Goal: Information Seeking & Learning: Learn about a topic

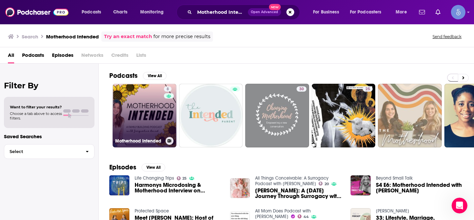
click at [160, 105] on link "8 Motherhood Intended" at bounding box center [145, 116] width 64 height 64
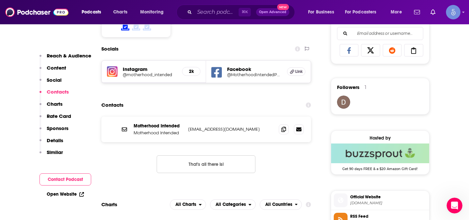
scroll to position [427, 0]
click at [213, 13] on input "Search podcasts, credits, & more..." at bounding box center [216, 12] width 44 height 11
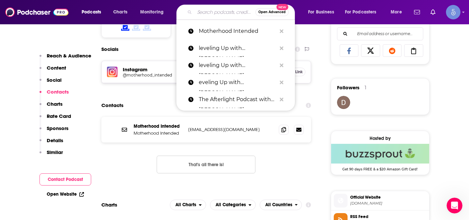
paste input "[PERSON_NAME] Show"
type input "[PERSON_NAME] Show"
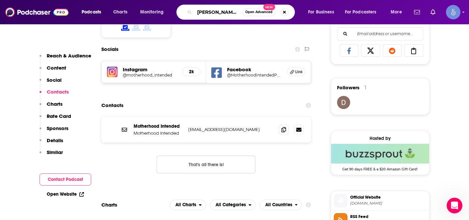
scroll to position [0, 23]
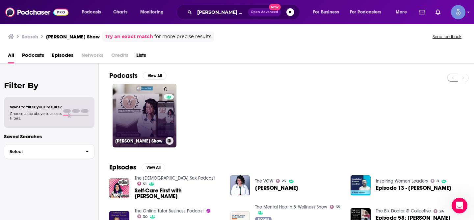
click at [145, 118] on link "0 [PERSON_NAME] Show" at bounding box center [145, 116] width 64 height 64
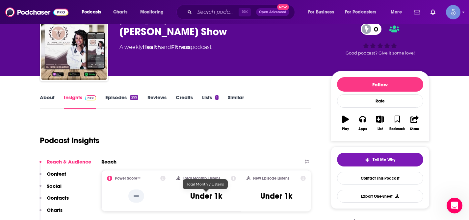
scroll to position [65, 0]
